Goal: Navigation & Orientation: Find specific page/section

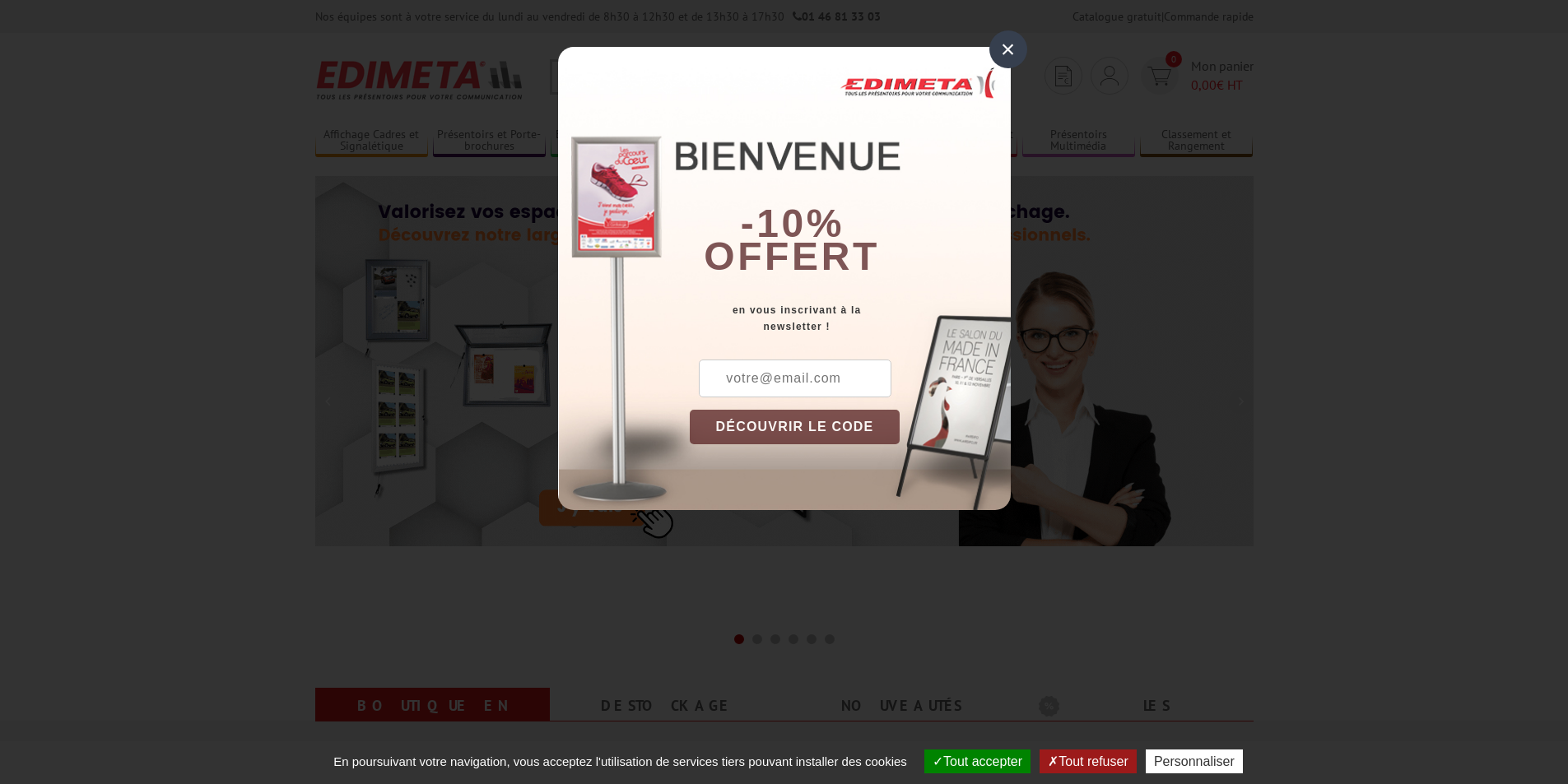
click at [1025, 45] on div "×" at bounding box center [1008, 49] width 38 height 38
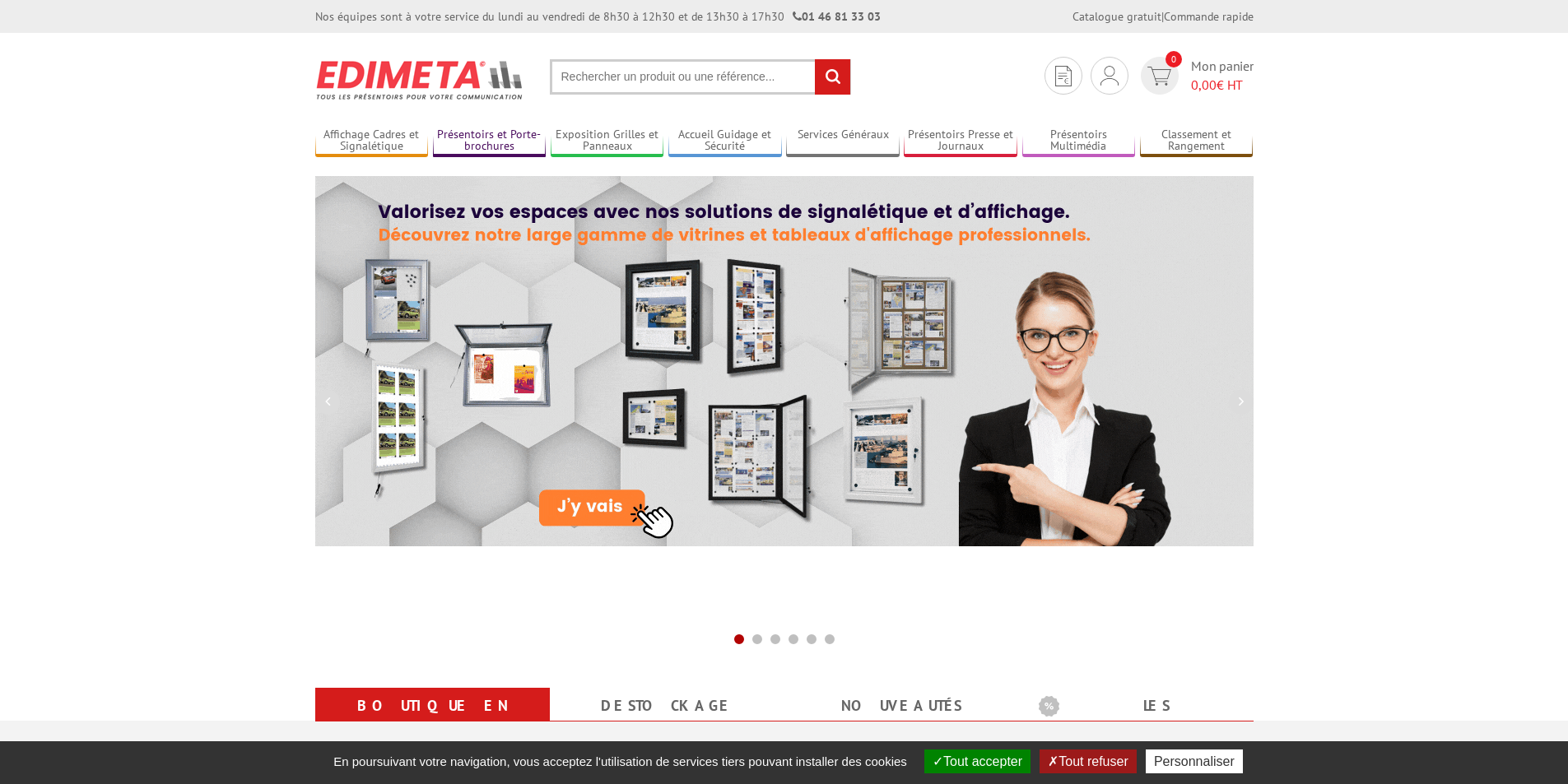
click at [460, 144] on link "Présentoirs et Porte-brochures" at bounding box center [489, 141] width 113 height 27
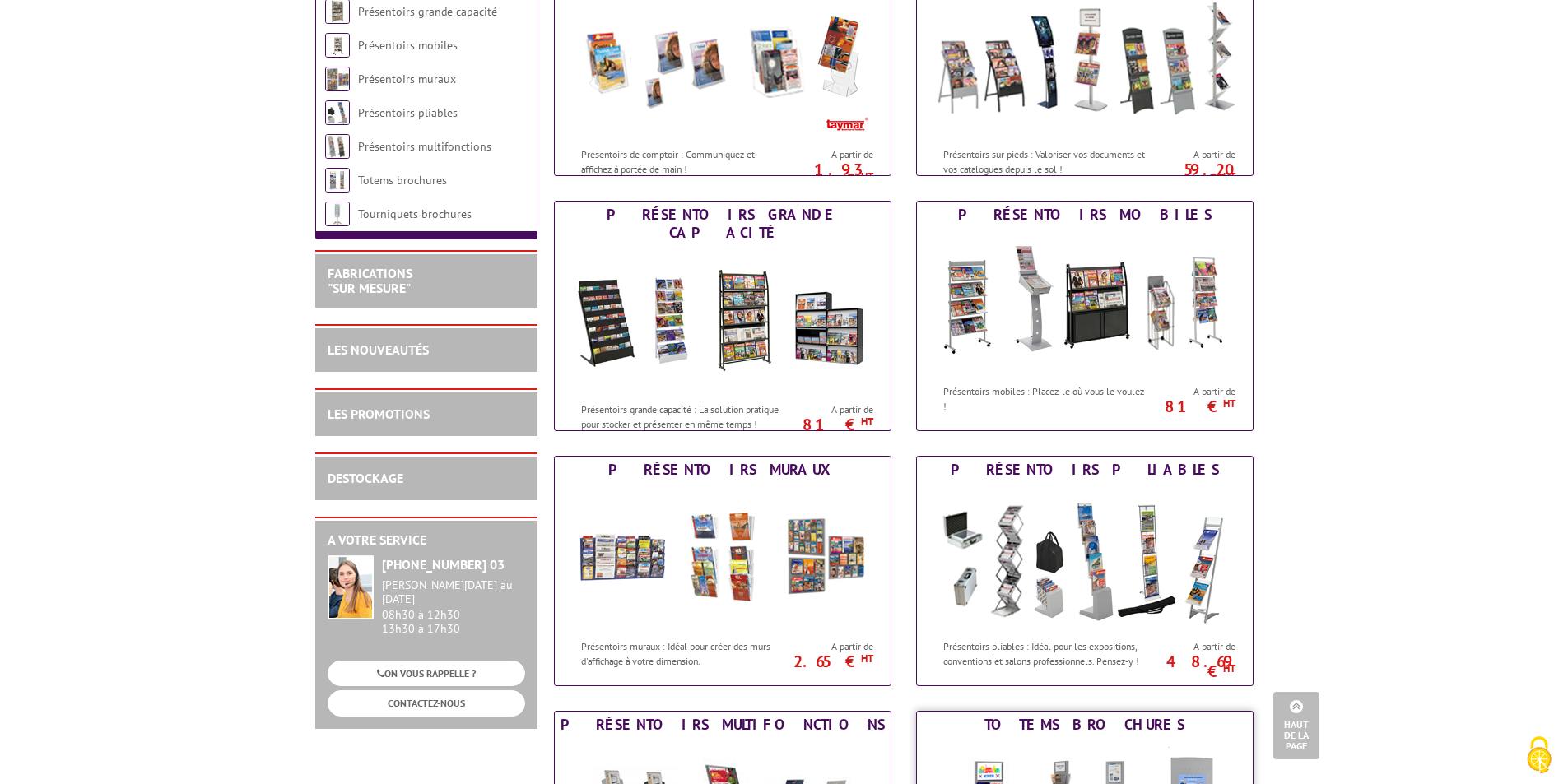
scroll to position [82, 0]
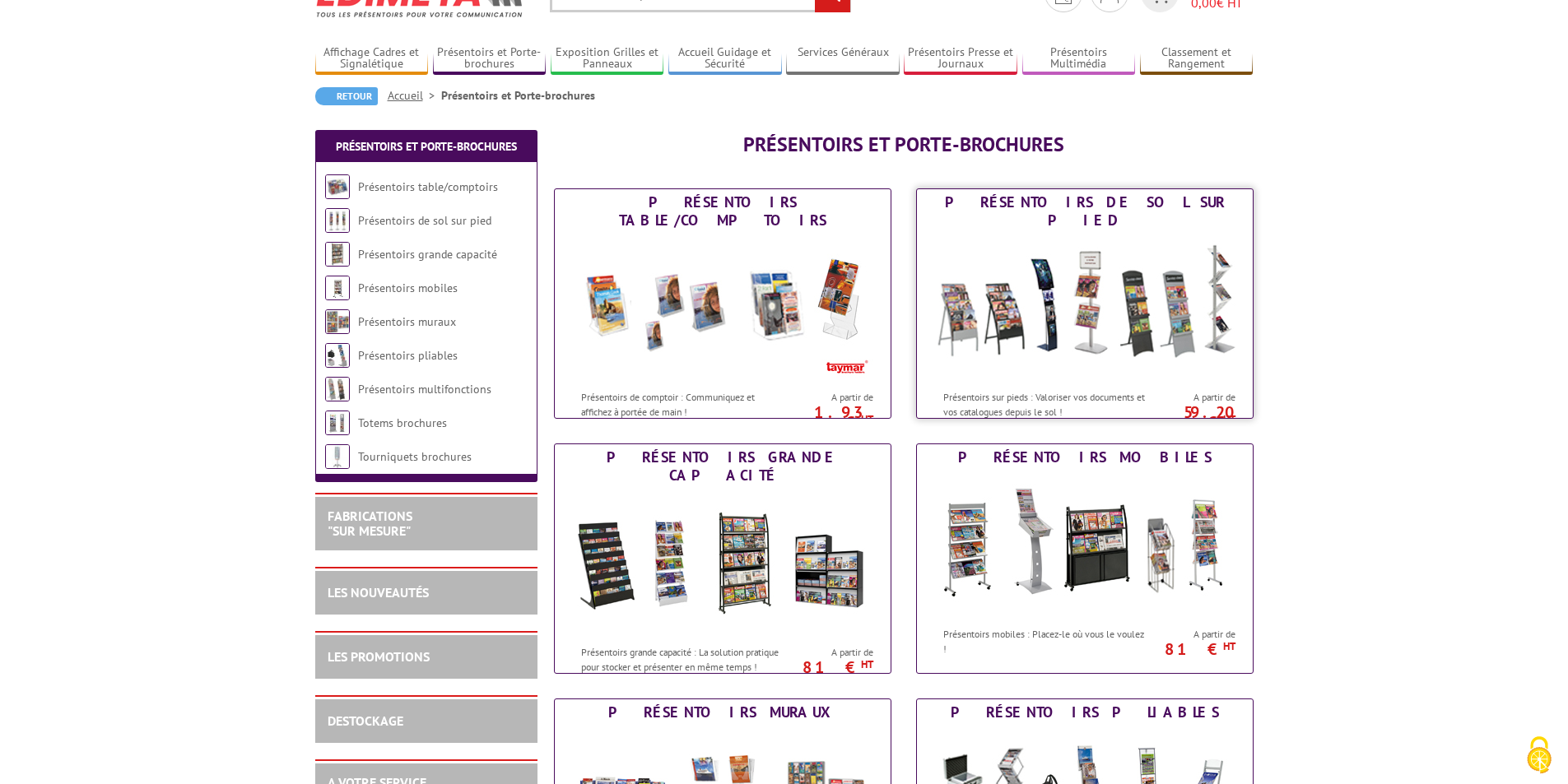
click at [1043, 331] on img at bounding box center [1085, 308] width 304 height 148
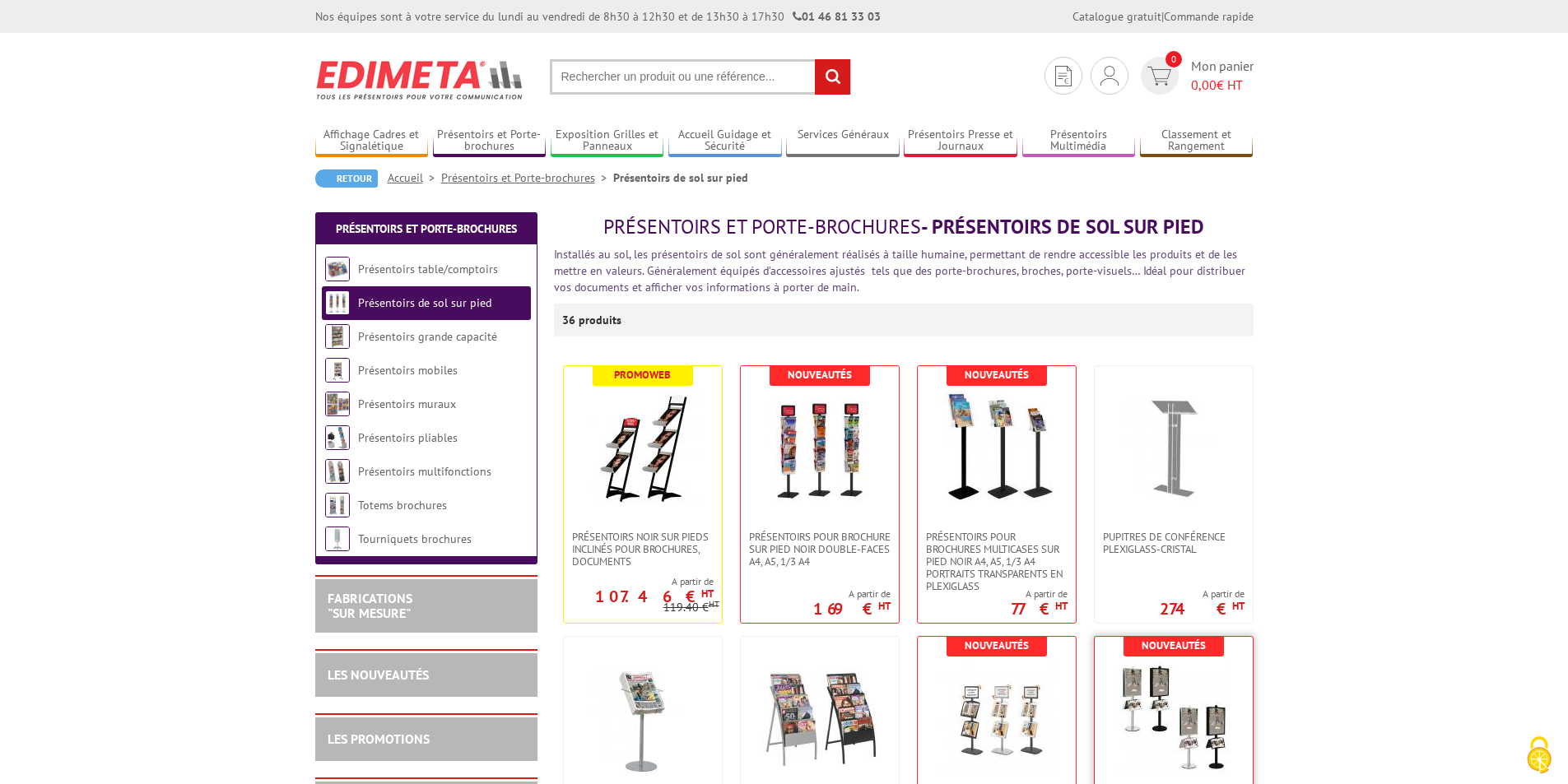
click at [1192, 727] on img at bounding box center [1173, 719] width 115 height 115
click at [1034, 421] on img at bounding box center [997, 449] width 115 height 115
click at [808, 481] on img at bounding box center [819, 449] width 115 height 115
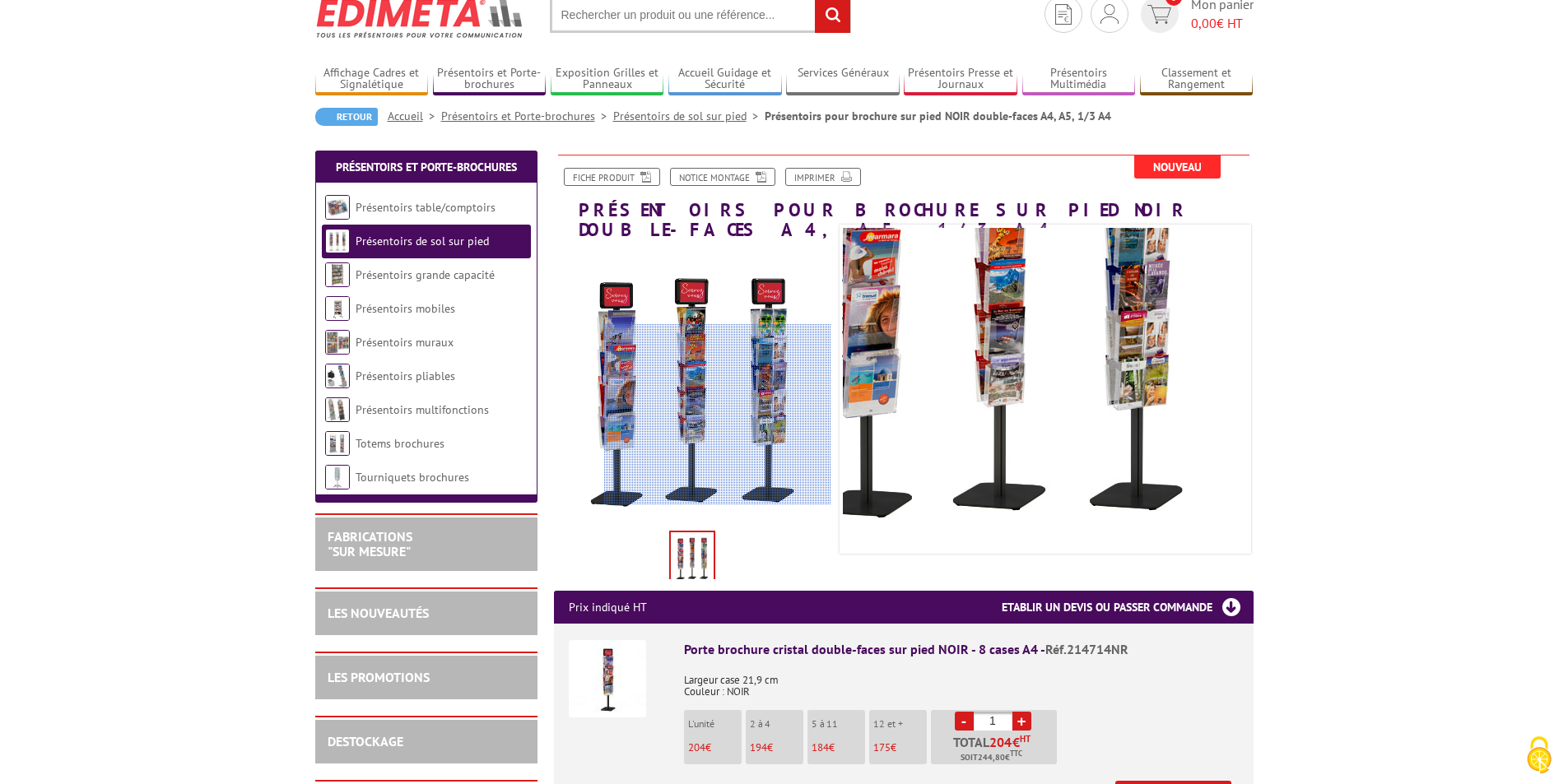
scroll to position [165, 0]
